Goal: Task Accomplishment & Management: Manage account settings

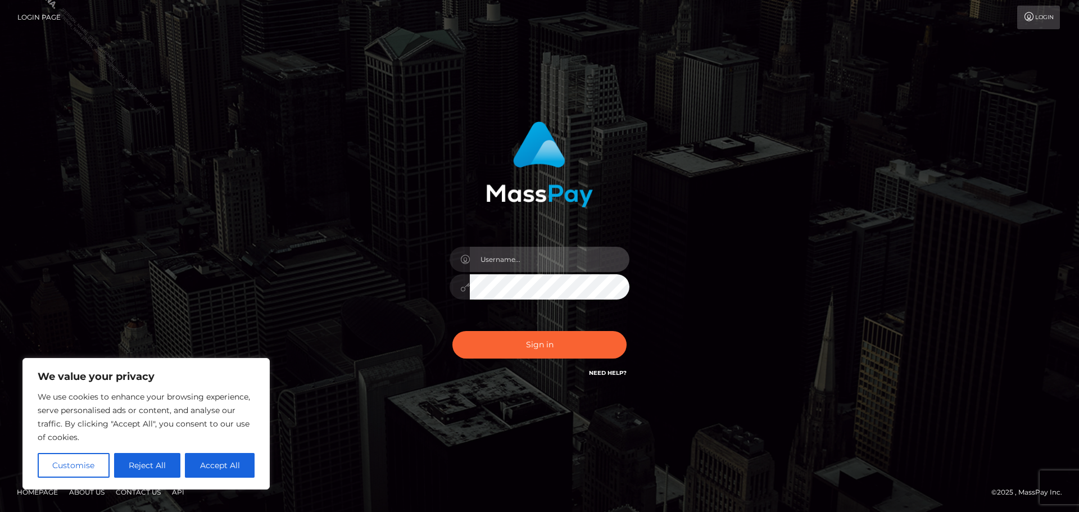
drag, startPoint x: 531, startPoint y: 258, endPoint x: 199, endPoint y: 438, distance: 378.0
click at [523, 262] on input "text" at bounding box center [550, 259] width 160 height 25
click at [210, 471] on button "Accept All" at bounding box center [220, 465] width 70 height 25
checkbox input "true"
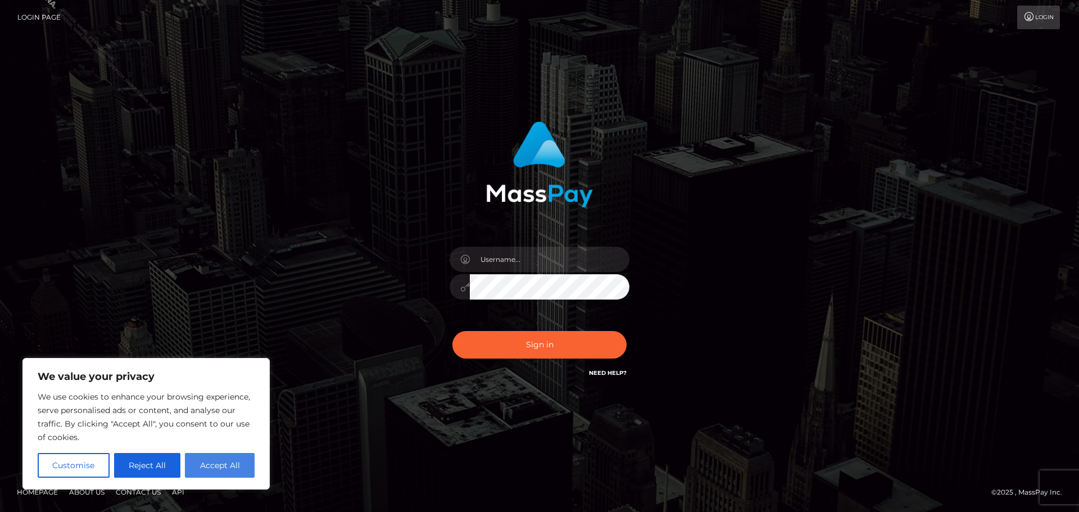
checkbox input "true"
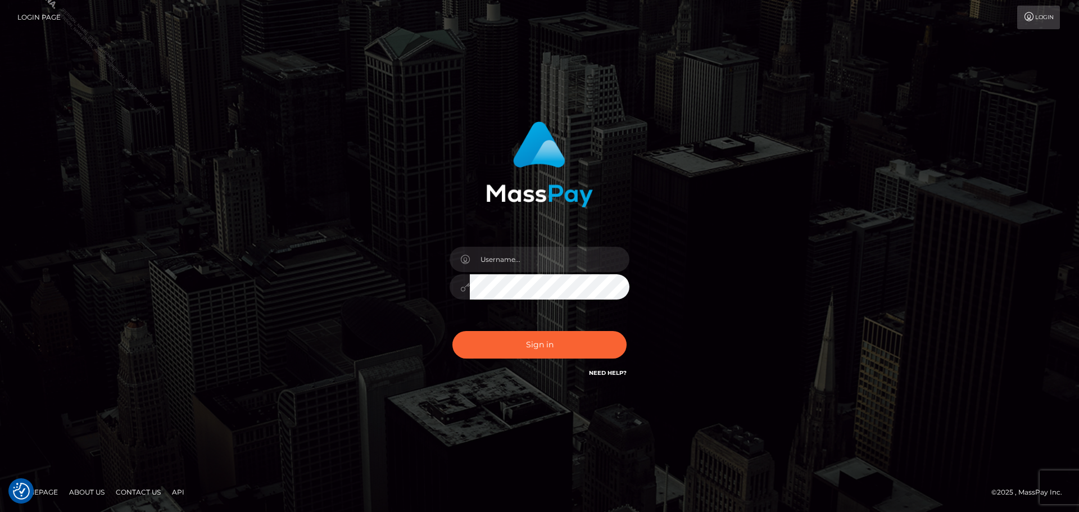
click at [496, 80] on div "Sign in" at bounding box center [539, 256] width 1079 height 455
click at [522, 268] on input "text" at bounding box center [550, 259] width 160 height 25
type input "Philip.Silversocial"
click at [548, 338] on button "Sign in" at bounding box center [539, 345] width 174 height 28
drag, startPoint x: 830, startPoint y: 196, endPoint x: 830, endPoint y: 182, distance: 14.6
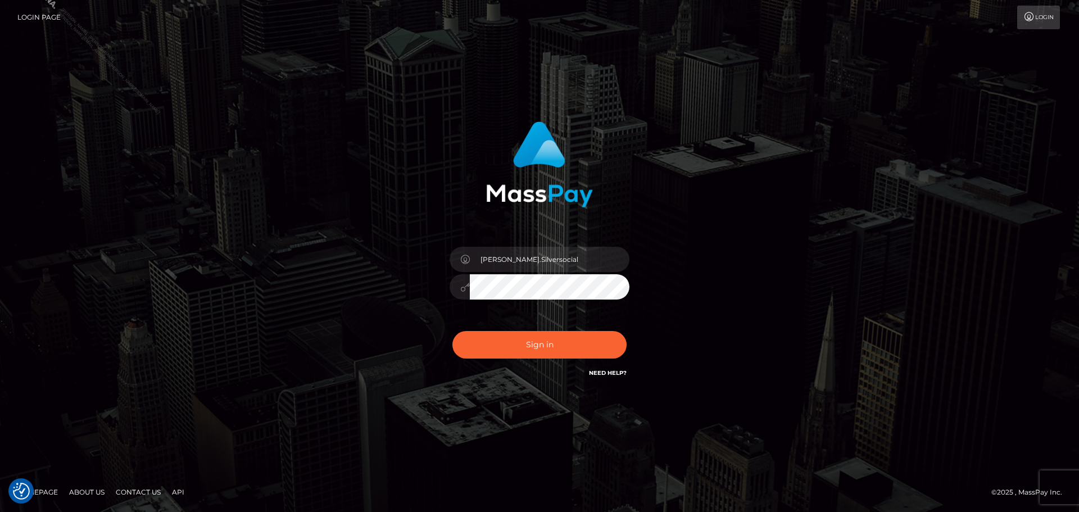
click at [830, 189] on div "Philip.Silversocial Sign in" at bounding box center [539, 256] width 641 height 286
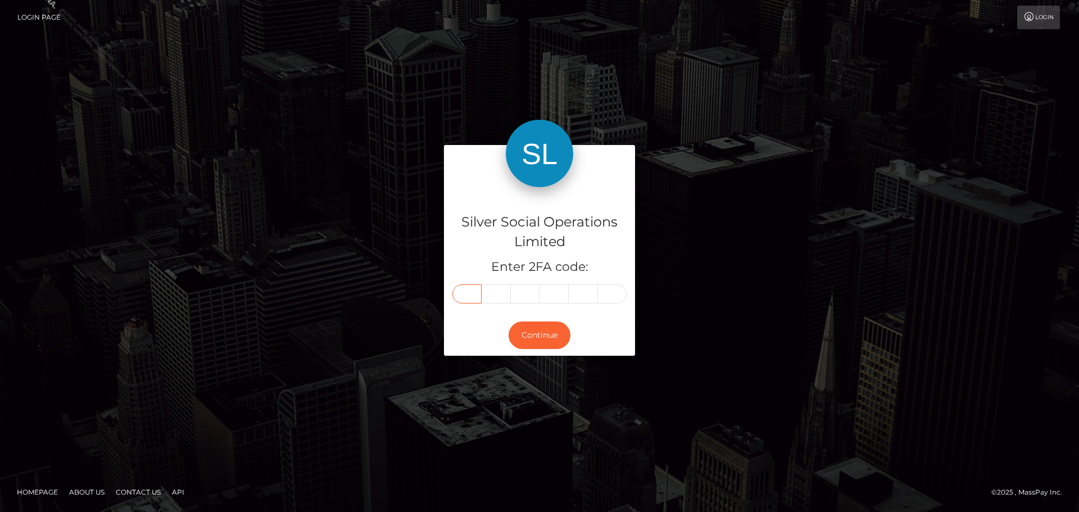
click at [464, 296] on input "text" at bounding box center [466, 293] width 29 height 19
type input "9"
type input "4"
type input "8"
type input "0"
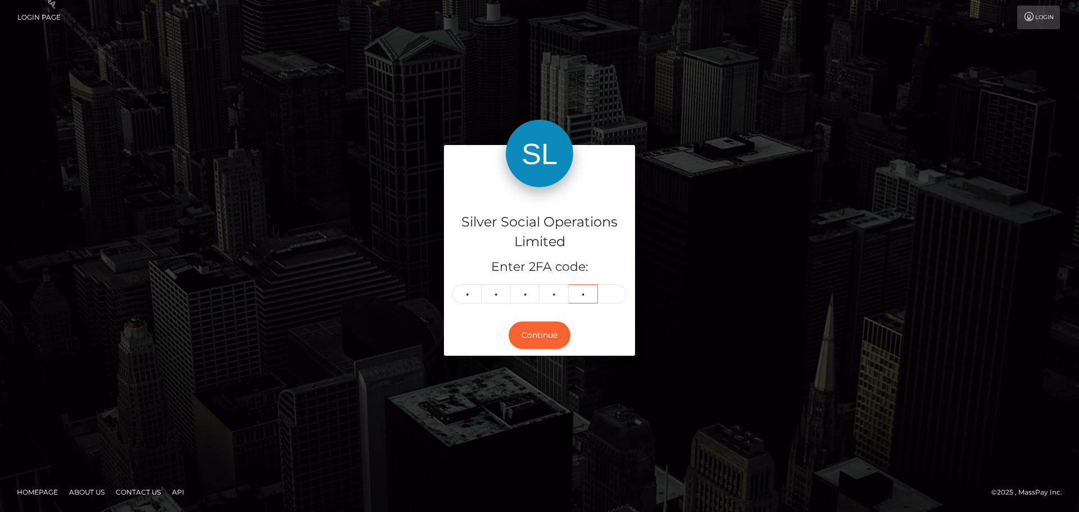
type input "2"
type input "7"
